Goal: Information Seeking & Learning: Learn about a topic

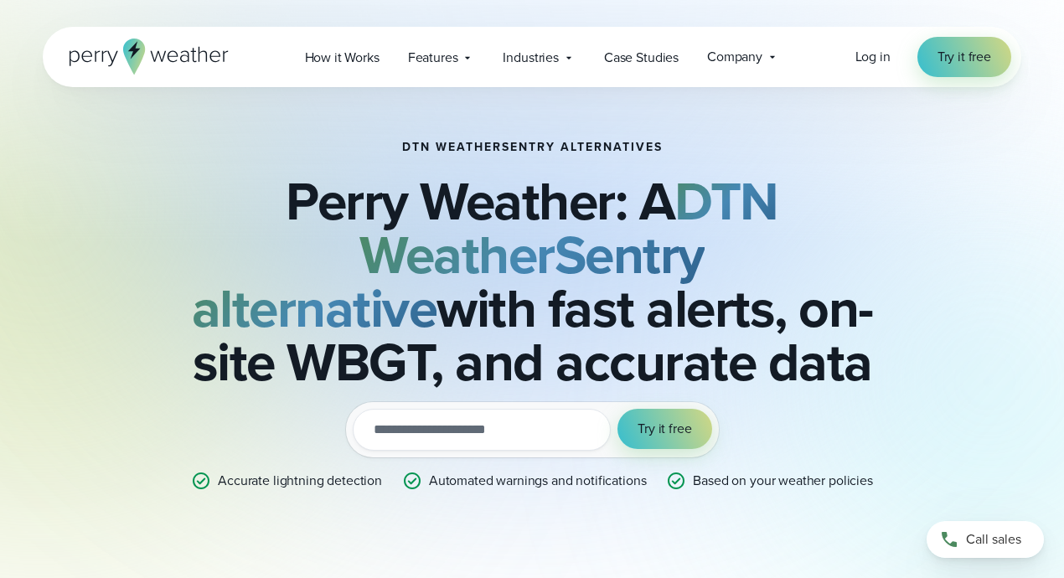
click at [154, 191] on h2 "Perry Weather: A DTN WeatherSentry alternative with fast alerts, on-site WBGT, …" at bounding box center [532, 281] width 811 height 214
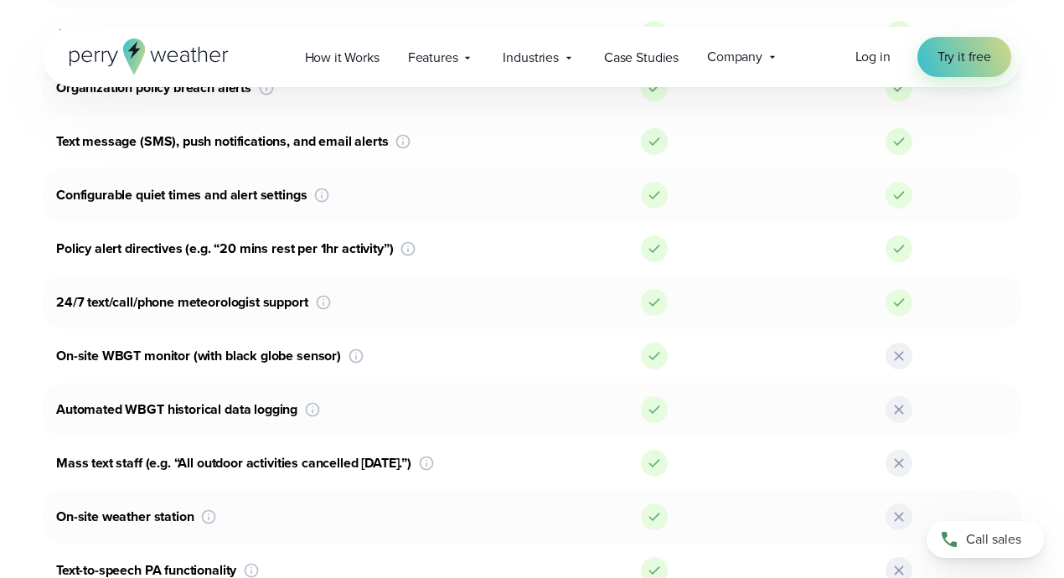
scroll to position [1397, 0]
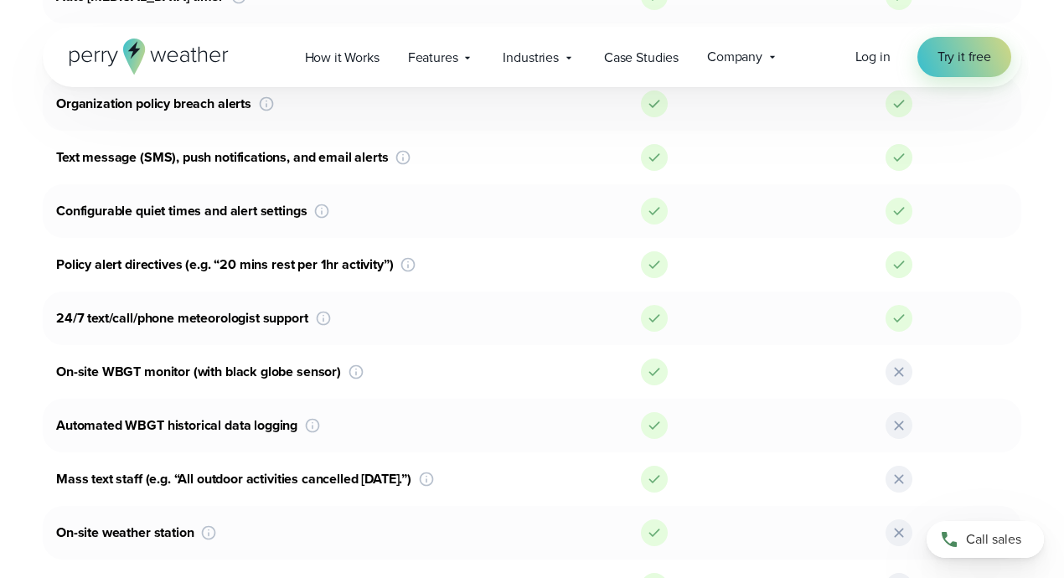
click at [245, 432] on div "Automated WBGT historical data logging Look back at historical WBGT data points…" at bounding box center [287, 425] width 489 height 27
click at [254, 474] on div "Mass text staff (e.g. “All outdoor activities cancelled [DATE].”) Send a one-wa…" at bounding box center [287, 479] width 489 height 27
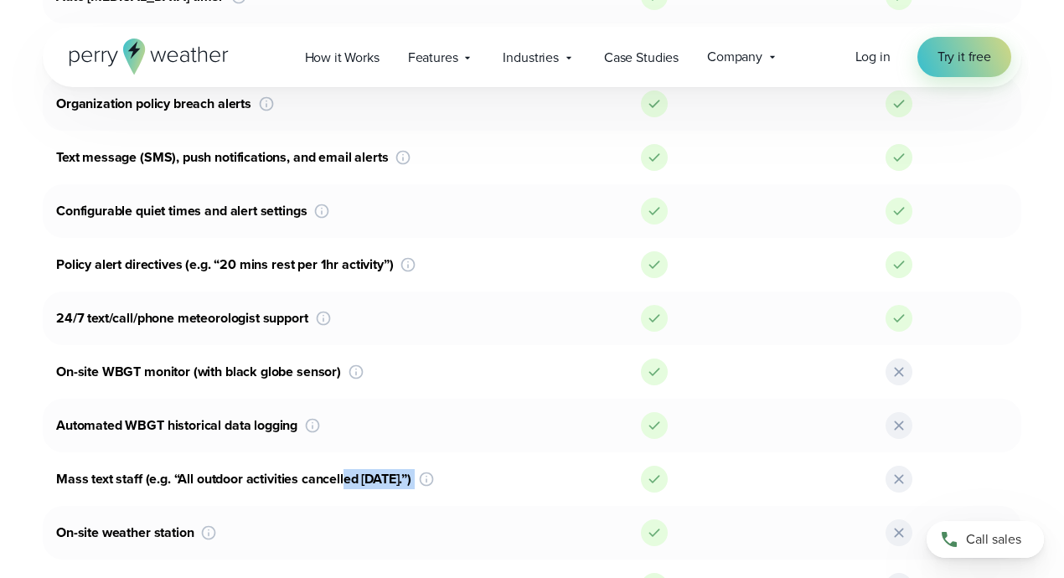
click at [254, 474] on div "Mass text staff (e.g. “All outdoor activities cancelled [DATE].”) Send a one-wa…" at bounding box center [287, 479] width 489 height 27
click at [132, 531] on div "On-site weather station Get the best and most accurate data with an on-site wea…" at bounding box center [287, 532] width 489 height 27
click at [131, 530] on div "On-site weather station Get the best and most accurate data with an on-site wea…" at bounding box center [287, 532] width 489 height 27
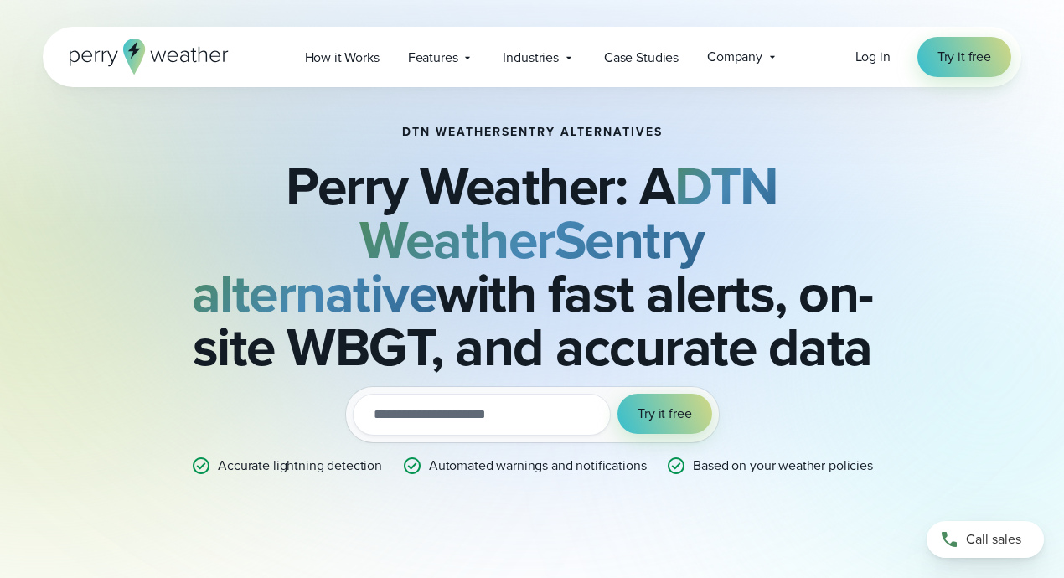
scroll to position [0, 0]
